Goal: Task Accomplishment & Management: Manage account settings

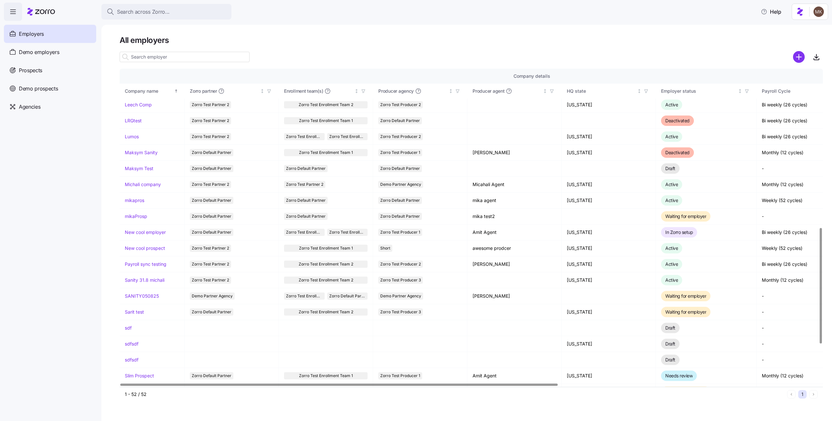
scroll to position [343, 0]
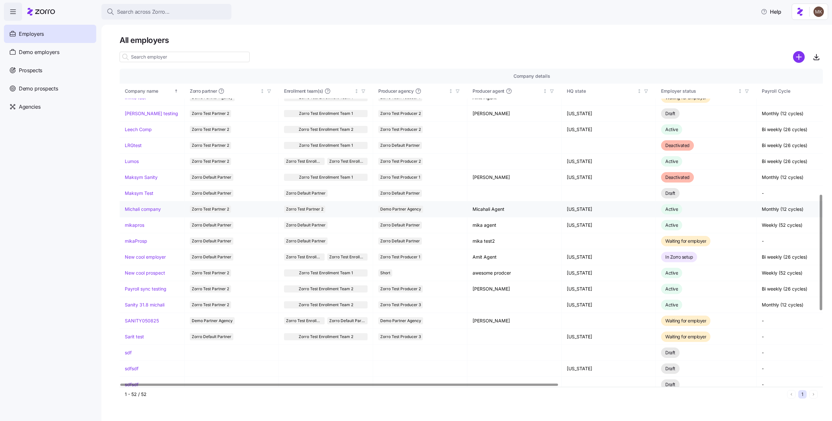
click at [147, 210] on link "Michali company" at bounding box center [143, 209] width 36 height 7
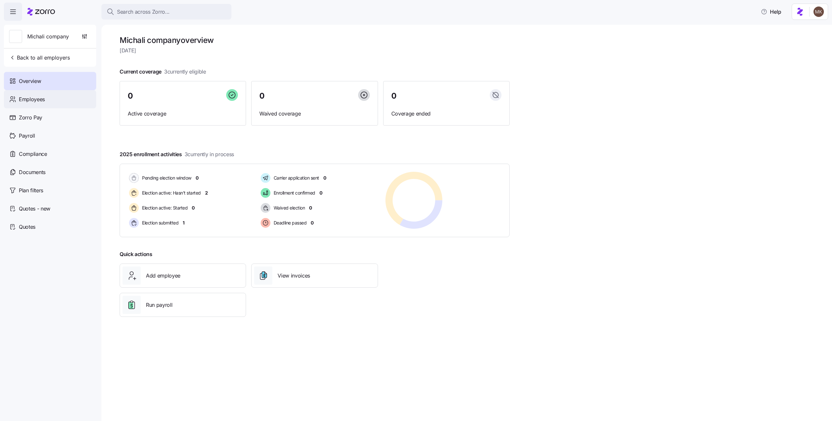
click at [20, 97] on span "Employees" at bounding box center [32, 99] width 26 height 8
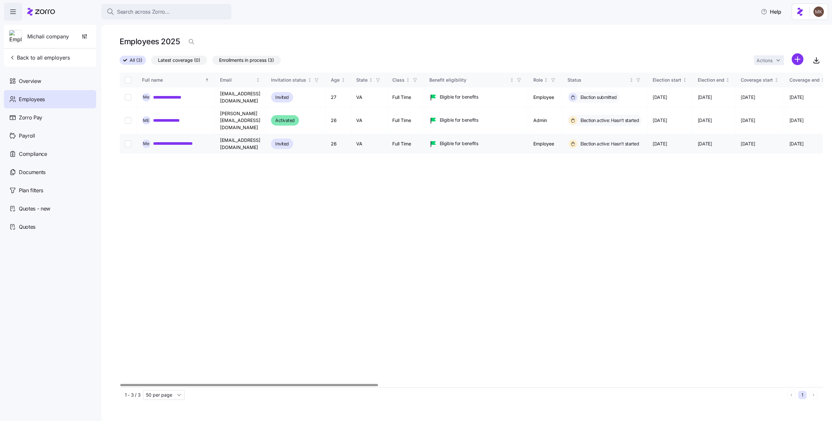
click at [127, 140] on input "Select record 3" at bounding box center [128, 143] width 7 height 7
checkbox input "true"
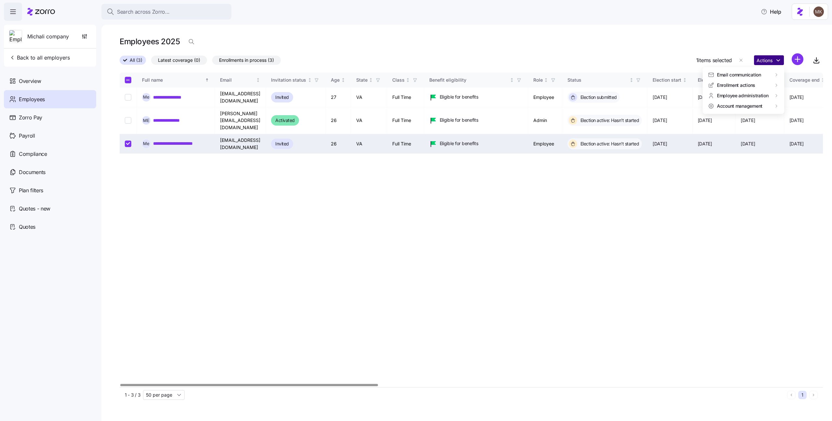
click at [766, 64] on html "**********" at bounding box center [416, 208] width 832 height 417
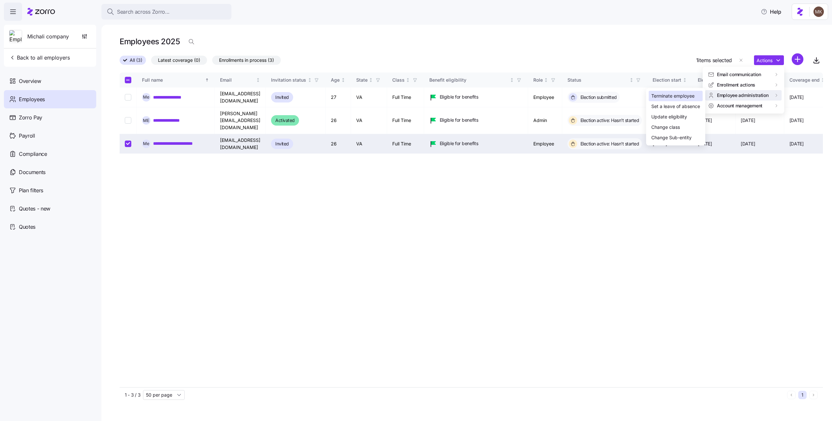
click at [691, 96] on div "Terminate employee" at bounding box center [673, 95] width 43 height 7
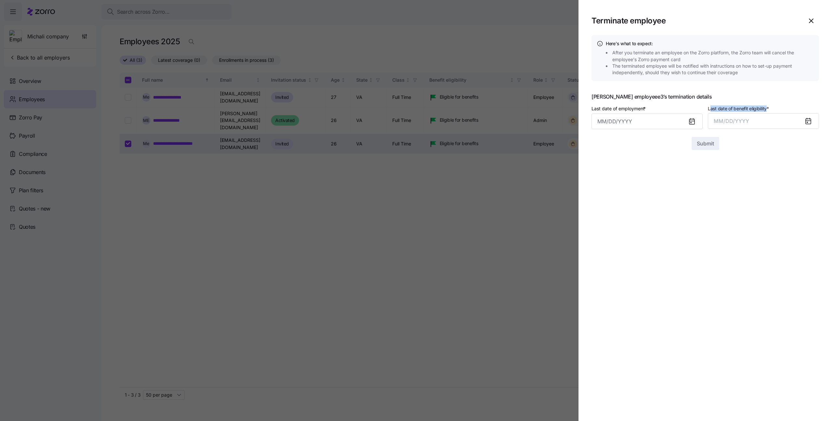
drag, startPoint x: 766, startPoint y: 108, endPoint x: 710, endPoint y: 110, distance: 56.6
click at [710, 110] on span "Last date of benefit eligibility *" at bounding box center [738, 108] width 61 height 7
click at [775, 181] on section "Terminate employee Here's what to expect: After you terminate an employee on th…" at bounding box center [706, 210] width 254 height 421
click at [809, 17] on icon "button" at bounding box center [812, 21] width 8 height 8
